Goal: Information Seeking & Learning: Learn about a topic

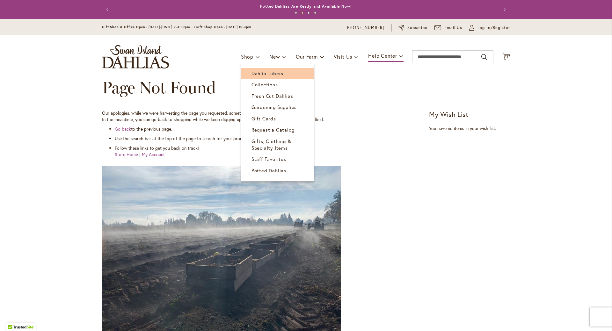
click at [249, 71] on link "Dahlia Tubers" at bounding box center [277, 73] width 73 height 11
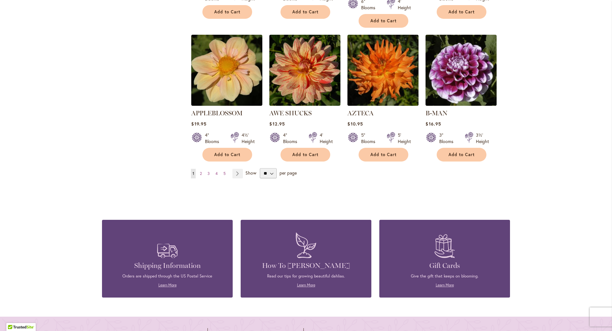
scroll to position [545, 0]
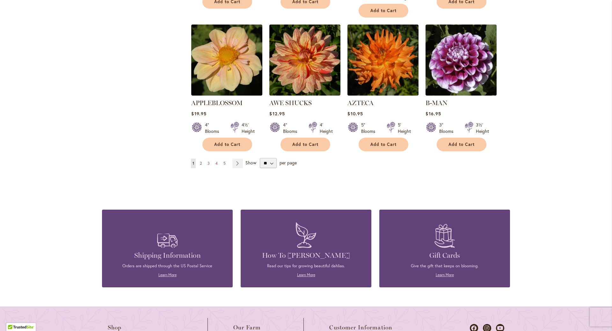
click at [202, 159] on link "Page 2" at bounding box center [200, 164] width 5 height 10
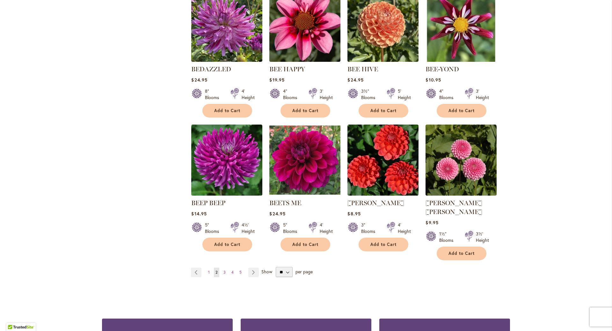
scroll to position [459, 0]
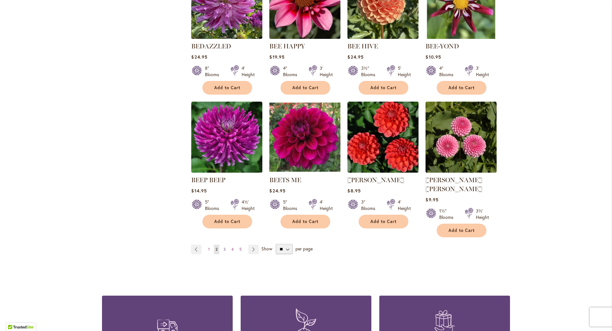
click at [225, 247] on span "3" at bounding box center [225, 249] width 2 height 5
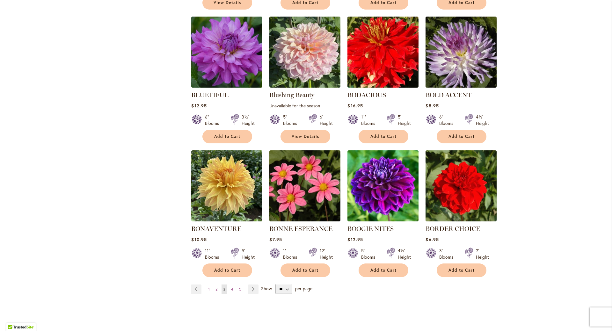
scroll to position [430, 0]
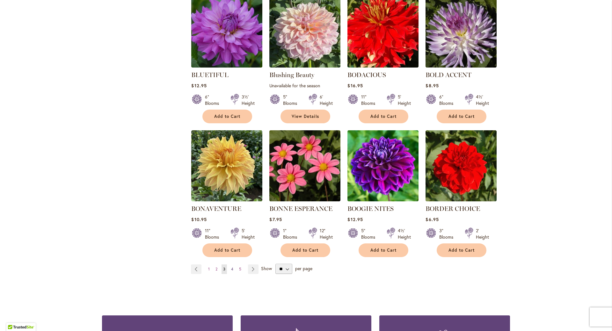
click at [233, 265] on link "Page 4" at bounding box center [232, 270] width 5 height 10
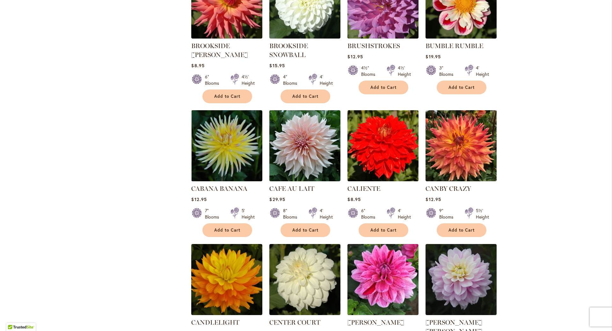
scroll to position [402, 0]
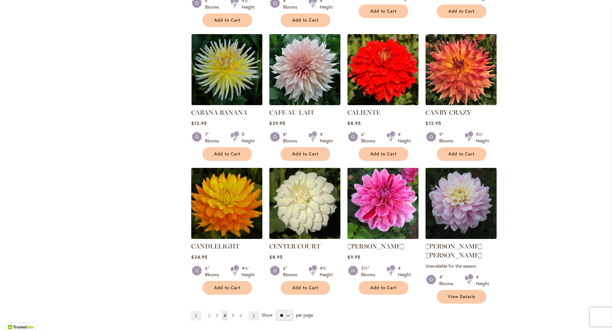
click at [233, 313] on span "5" at bounding box center [233, 315] width 2 height 5
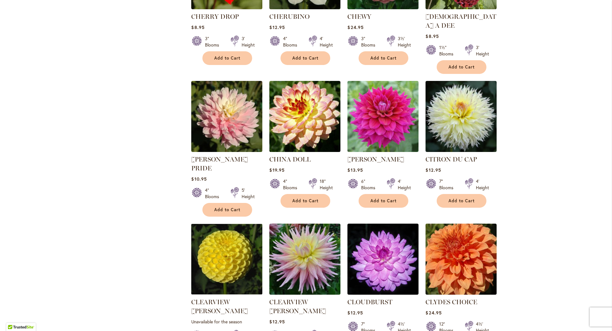
scroll to position [402, 0]
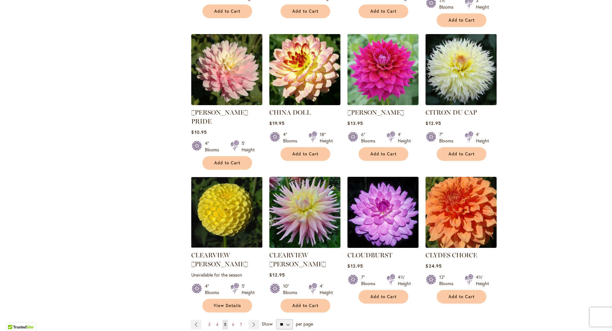
click at [380, 197] on img at bounding box center [383, 212] width 75 height 75
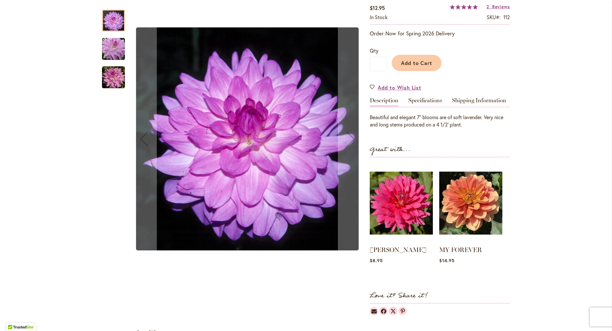
scroll to position [95, 0]
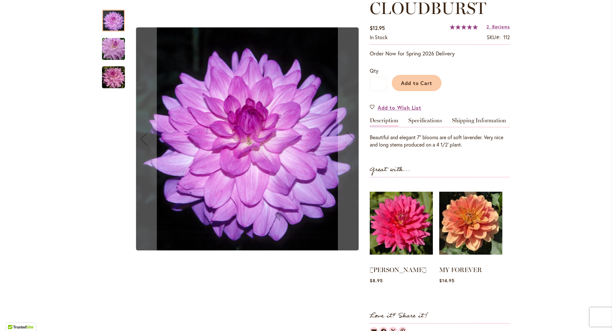
click at [118, 86] on img "Cloudburst" at bounding box center [113, 77] width 23 height 23
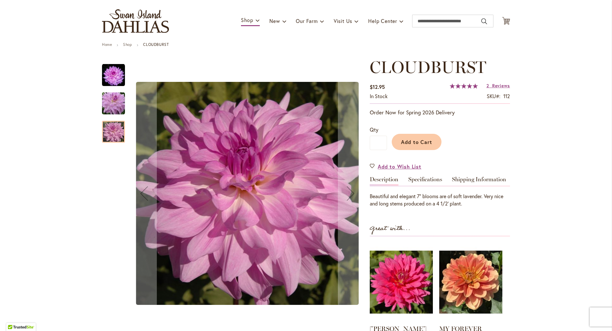
scroll to position [0, 0]
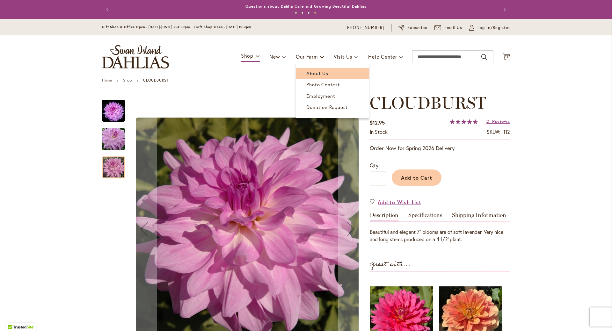
click at [306, 71] on span "About Us" at bounding box center [317, 73] width 22 height 6
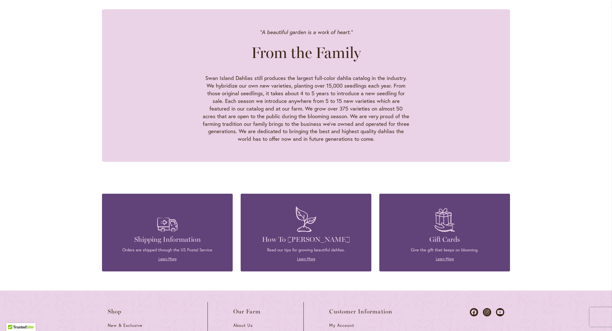
scroll to position [574, 0]
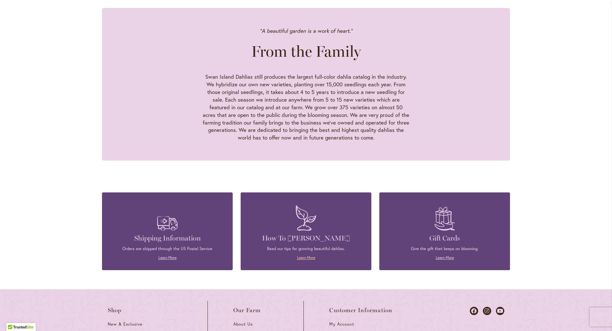
click at [313, 255] on link "Learn More" at bounding box center [306, 257] width 18 height 5
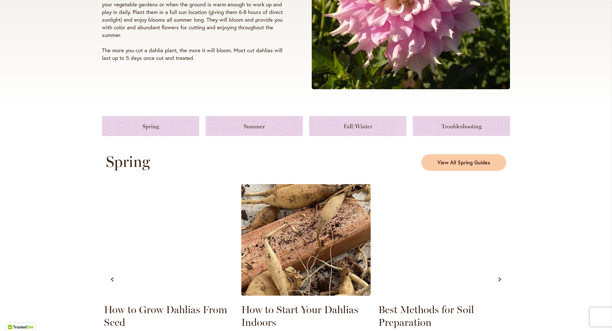
scroll to position [172, 0]
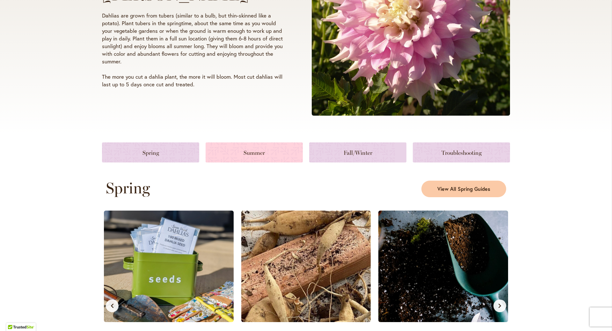
click at [267, 155] on link at bounding box center [254, 153] width 97 height 20
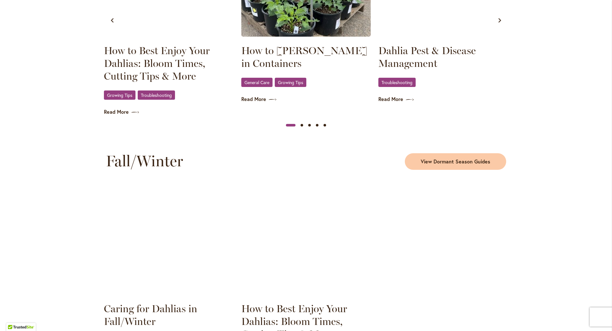
scroll to position [771, 0]
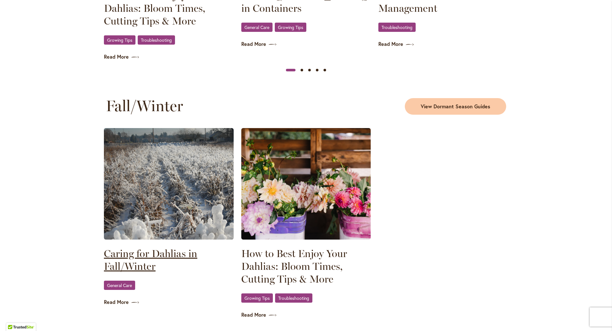
click at [147, 247] on link "Caring for Dahlias in Fall/Winter" at bounding box center [169, 260] width 130 height 26
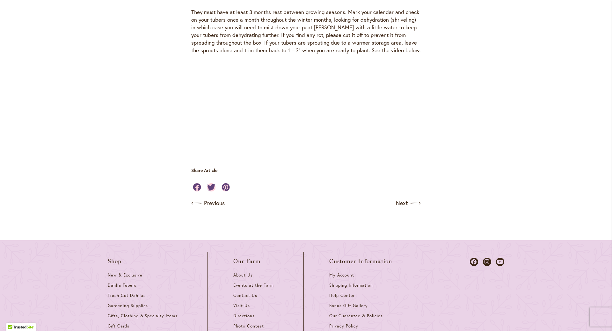
scroll to position [1923, 0]
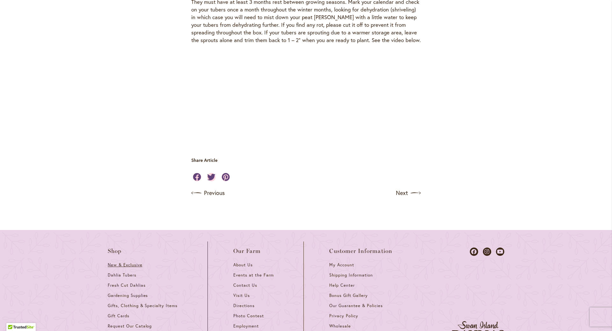
click at [138, 262] on span "New & Exclusive" at bounding box center [125, 264] width 35 height 5
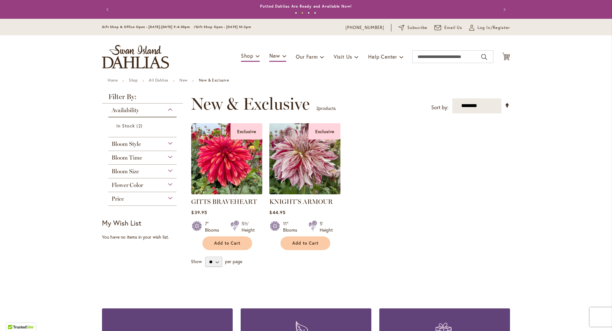
click at [296, 182] on img at bounding box center [305, 158] width 75 height 75
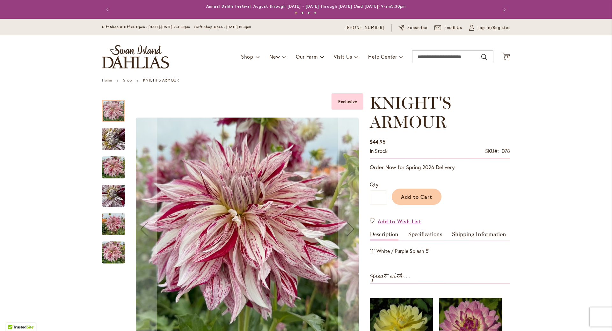
click at [116, 140] on img "KNIGHT'S ARMOUR" at bounding box center [114, 139] width 46 height 34
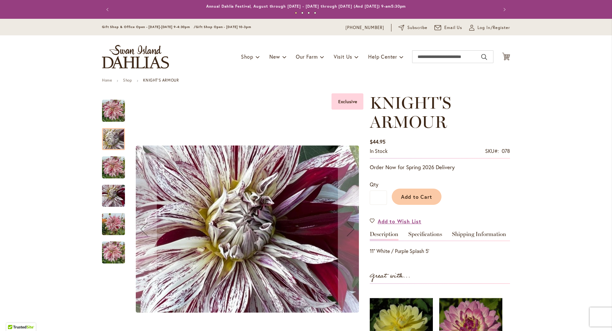
click at [115, 159] on img "KNIGHT'S ARMOUR" at bounding box center [113, 167] width 23 height 31
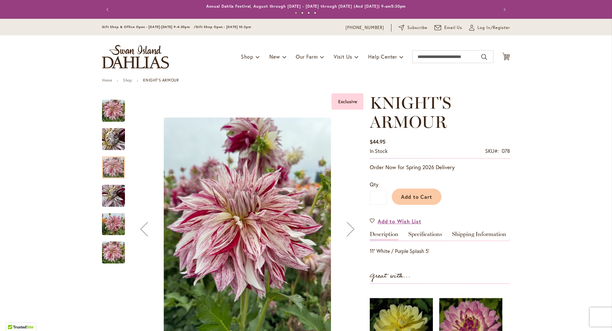
click at [117, 190] on img "KNIGHT'S ARMOUR" at bounding box center [113, 196] width 23 height 31
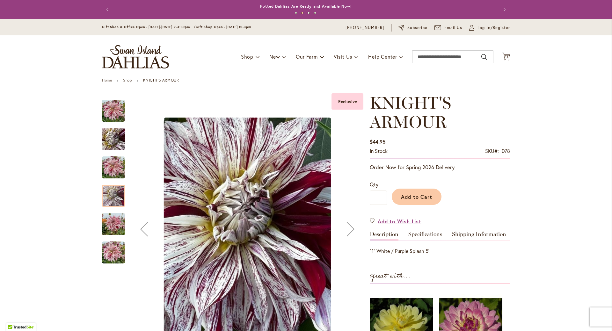
click at [117, 219] on img "KNIGHT'S ARMOUR" at bounding box center [113, 224] width 23 height 31
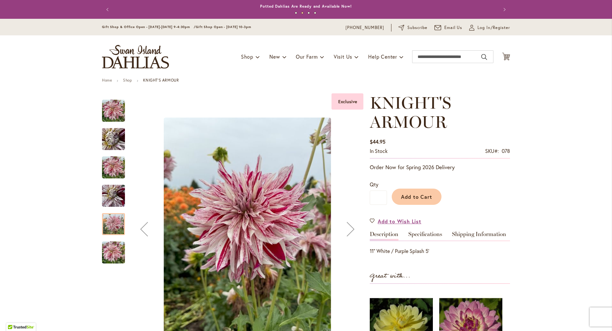
click at [118, 254] on img "KNIGHT'S ARMOUR" at bounding box center [113, 253] width 23 height 31
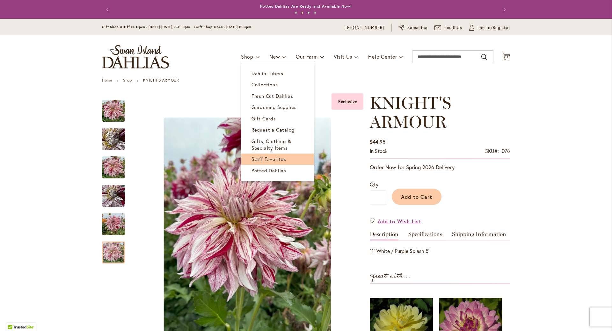
click at [257, 159] on span "Staff Favorites" at bounding box center [269, 159] width 35 height 6
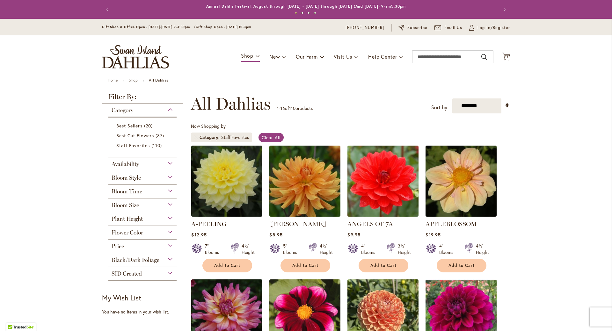
click at [123, 230] on span "Flower Color" at bounding box center [128, 232] width 32 height 7
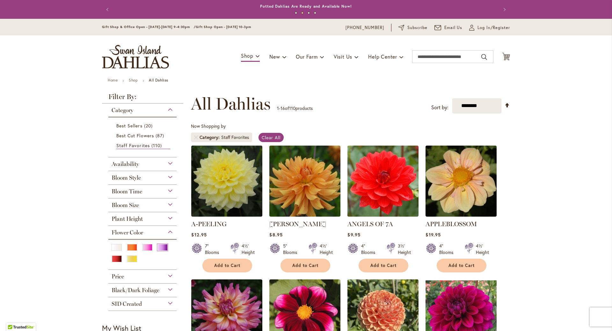
click at [161, 245] on div "Purple" at bounding box center [163, 247] width 10 height 7
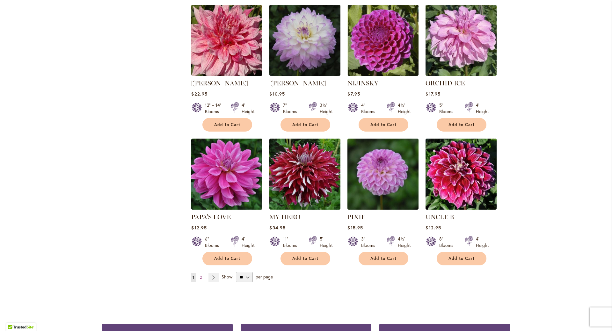
scroll to position [430, 0]
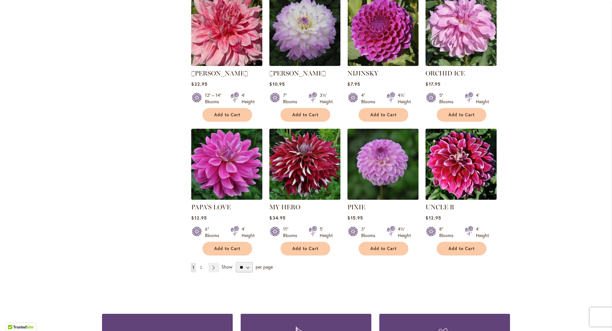
click at [201, 265] on span "2" at bounding box center [201, 267] width 2 height 5
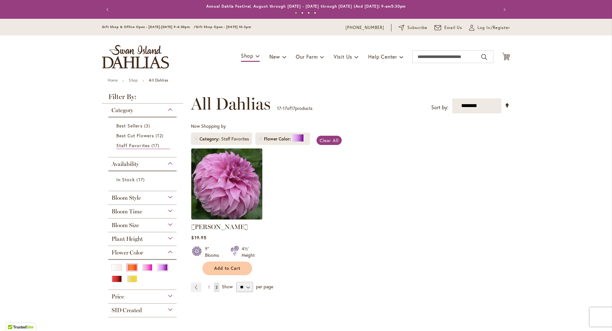
click at [131, 264] on div "Orange/Peach" at bounding box center [132, 267] width 10 height 7
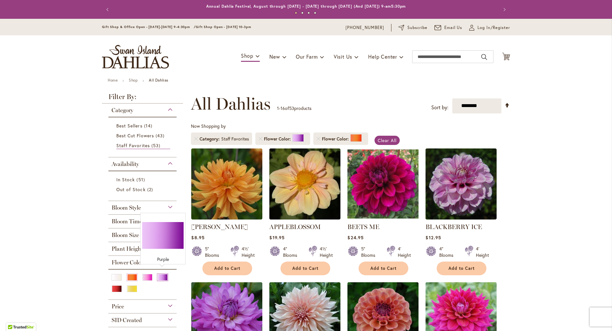
click at [162, 274] on div "Purple" at bounding box center [163, 277] width 10 height 7
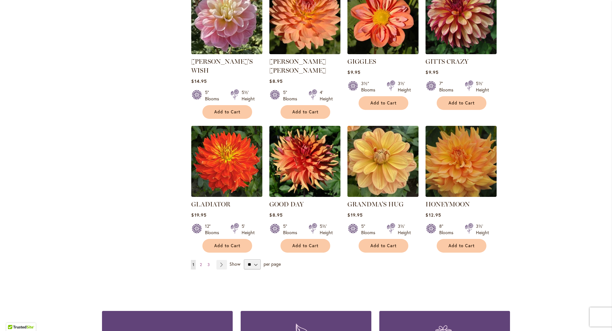
scroll to position [459, 0]
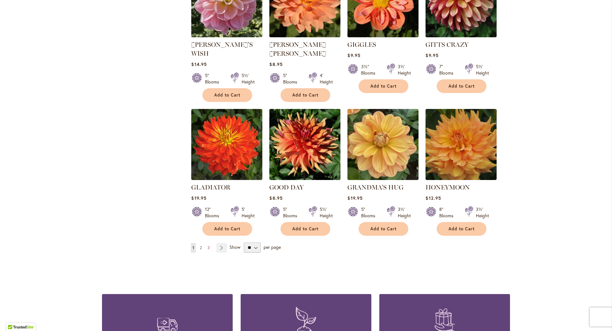
click at [203, 243] on link "Page 2" at bounding box center [200, 248] width 5 height 10
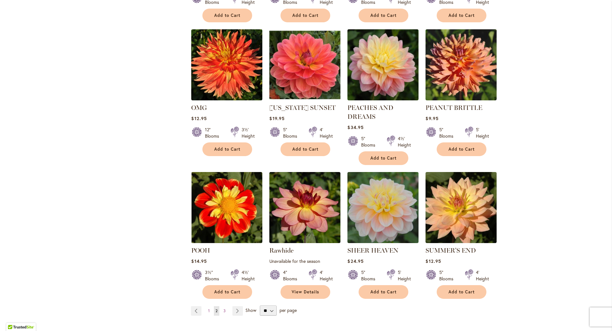
scroll to position [459, 0]
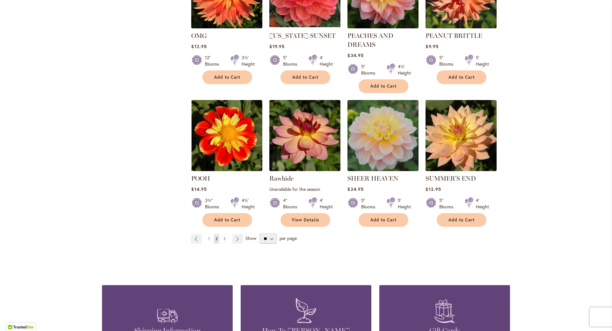
click at [224, 237] on span "3" at bounding box center [225, 239] width 2 height 5
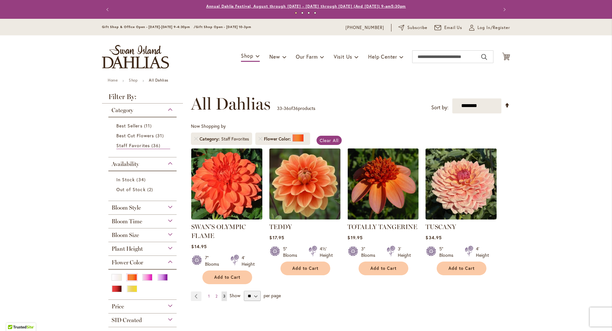
click at [318, 4] on link "Annual Dahlia Festival, August through [DATE] - [DATE] through [DATE] (And [DAT…" at bounding box center [306, 6] width 200 height 5
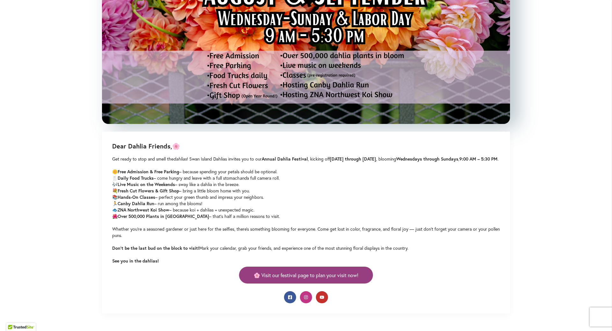
scroll to position [258, 0]
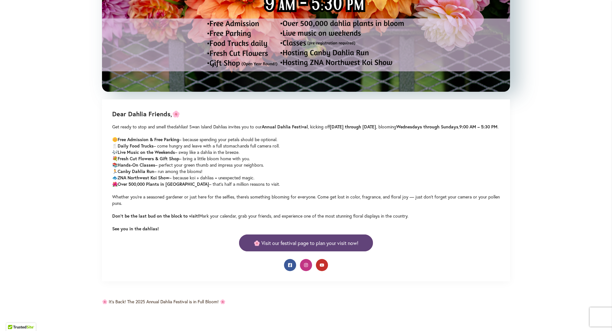
click at [344, 239] on span "🌸 Visit our festival page to plan your visit now!" at bounding box center [306, 242] width 105 height 7
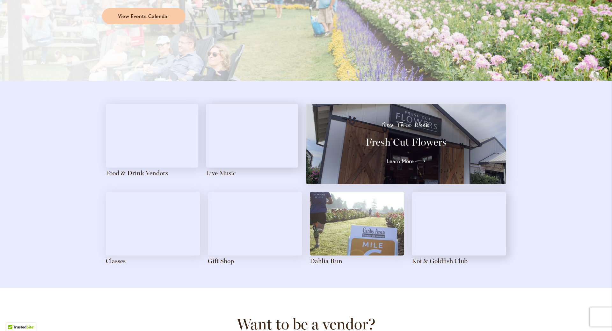
scroll to position [631, 0]
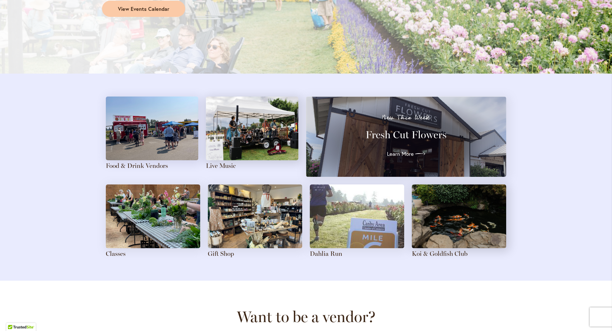
click at [144, 226] on img at bounding box center [153, 217] width 94 height 64
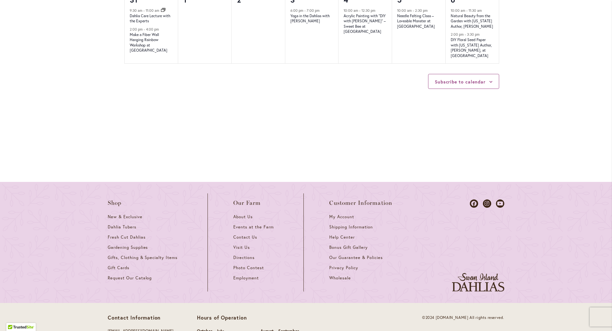
scroll to position [833, 0]
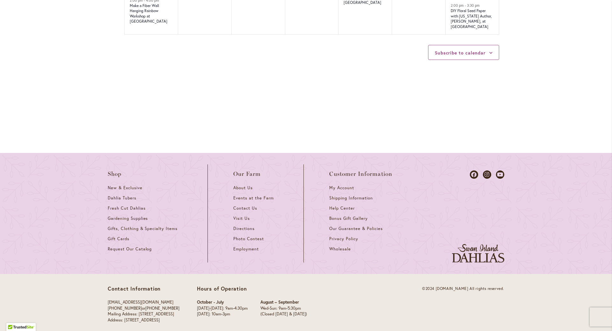
drag, startPoint x: 125, startPoint y: 314, endPoint x: 189, endPoint y: 316, distance: 63.8
click at [180, 316] on p "[EMAIL_ADDRESS][DOMAIN_NAME] [PHONE_NUMBER] or [PHONE_NUMBER] Mailing Address: …" at bounding box center [144, 312] width 72 height 24
copy p "[STREET_ADDRESS]"
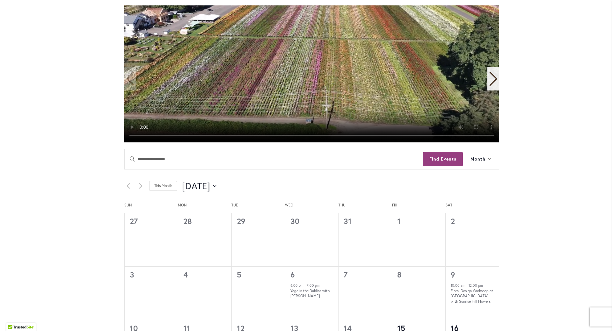
scroll to position [0, 0]
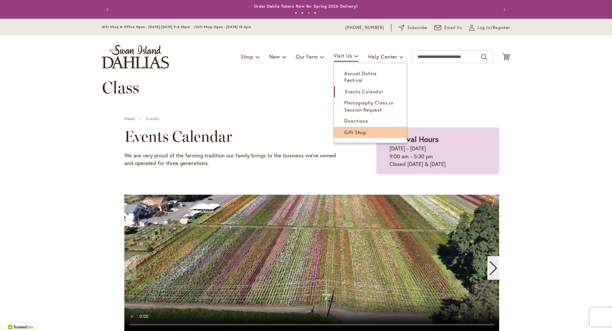
click at [351, 129] on span "Gift Shop" at bounding box center [355, 132] width 22 height 6
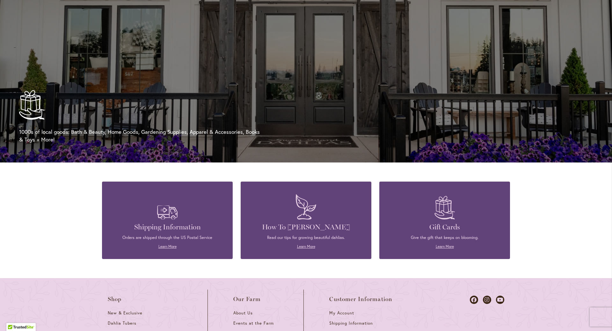
scroll to position [804, 0]
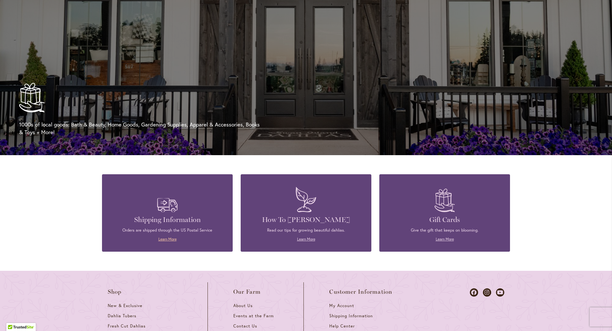
click at [159, 237] on link "Learn More" at bounding box center [167, 239] width 18 height 5
